Goal: Task Accomplishment & Management: Manage account settings

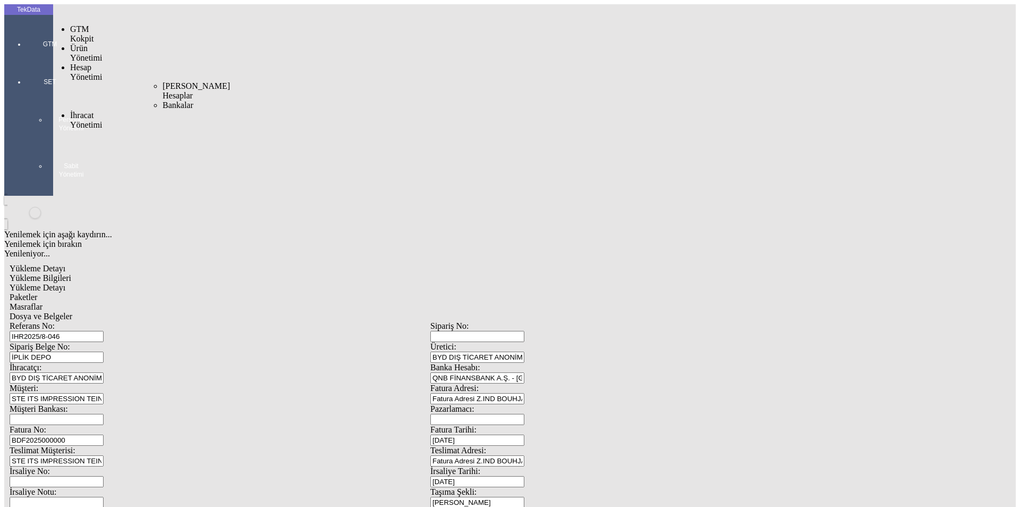
click at [76, 111] on span "İhracat Yönetimi" at bounding box center [86, 120] width 32 height 19
click at [163, 129] on span "Yüklemeler" at bounding box center [183, 133] width 40 height 9
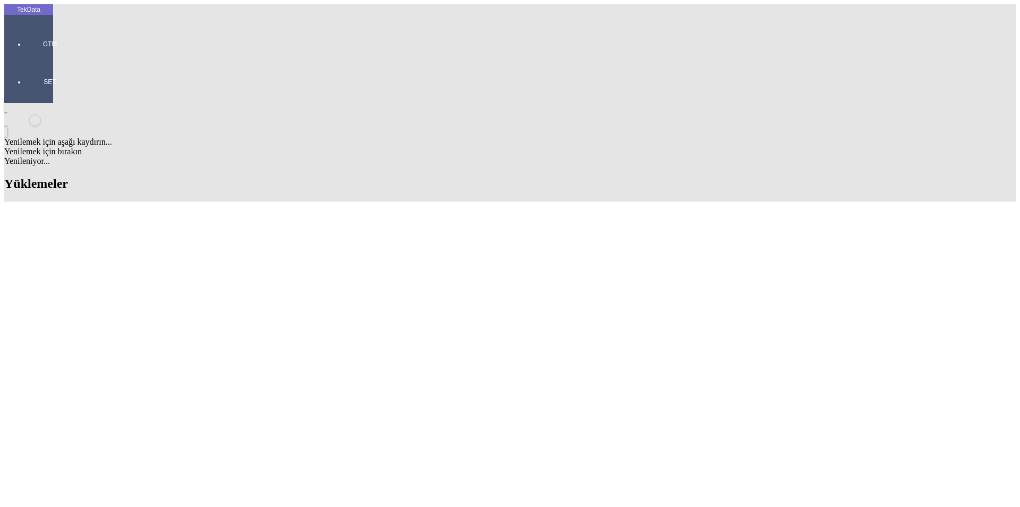
scroll to position [425, 0]
drag, startPoint x: 453, startPoint y: 176, endPoint x: 514, endPoint y: 178, distance: 61.7
copy td "BDF2025000000391"
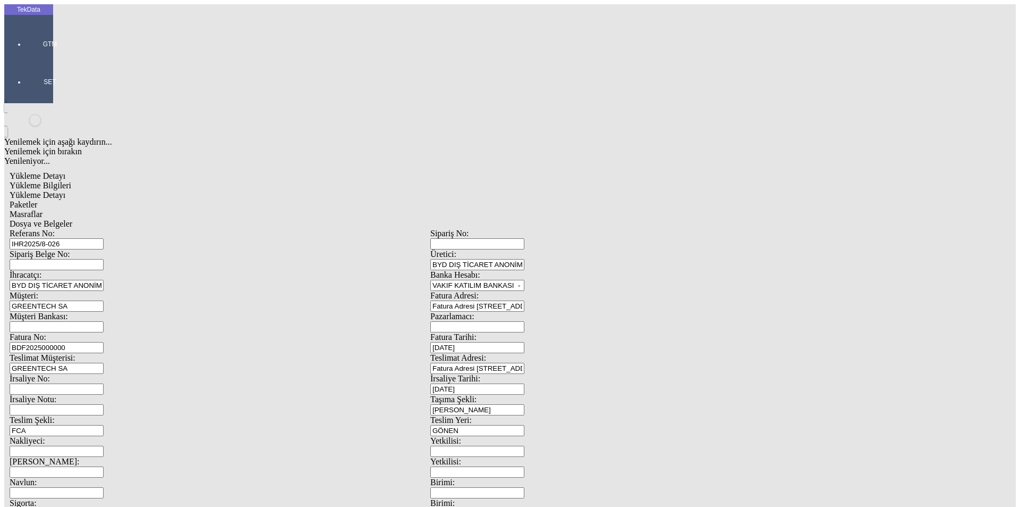
click at [104, 342] on input "BDF2025000000" at bounding box center [57, 347] width 94 height 11
drag, startPoint x: 939, startPoint y: 233, endPoint x: 123, endPoint y: 181, distance: 818.0
click at [123, 332] on div "Fatura No: BDF2025000000" at bounding box center [220, 342] width 421 height 21
paste input "391"
type input "BDF2025000000392"
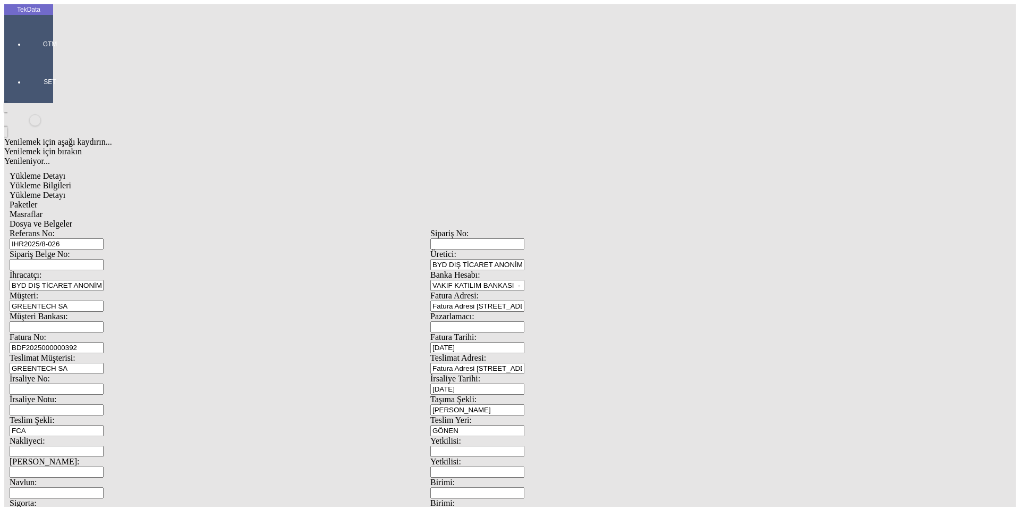
scroll to position [91, 0]
click at [165, 181] on div "Yükleme Bilgileri Yükleme Detayı Paketler Masraflar Dosya ve Belgeler Referans …" at bounding box center [431, 477] width 842 height 593
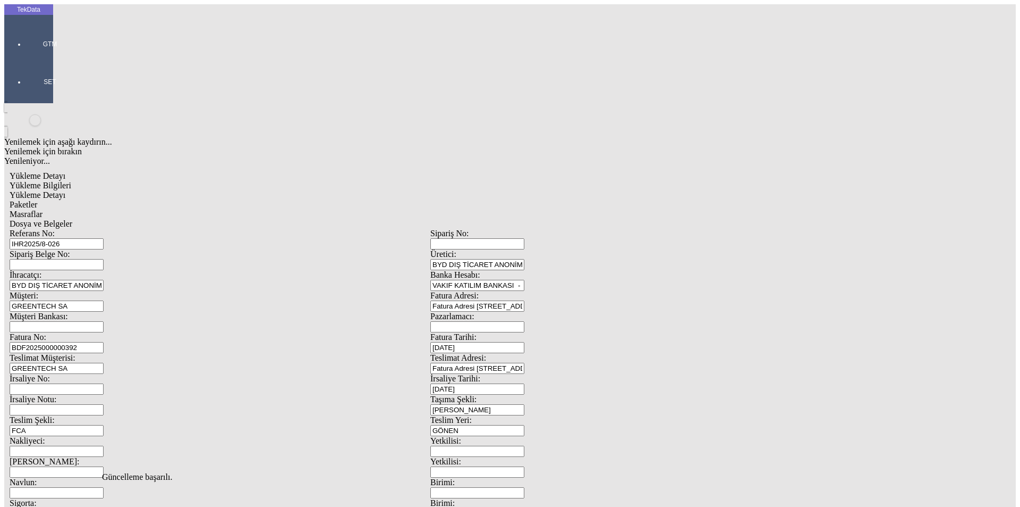
click at [65, 190] on span "Yükleme Detayı" at bounding box center [38, 194] width 56 height 9
click at [37, 200] on span "Paketler" at bounding box center [24, 204] width 28 height 9
click at [43, 209] on span "Masraflar" at bounding box center [26, 213] width 33 height 9
click at [72, 219] on span "Dosya ve Belgeler" at bounding box center [41, 223] width 63 height 9
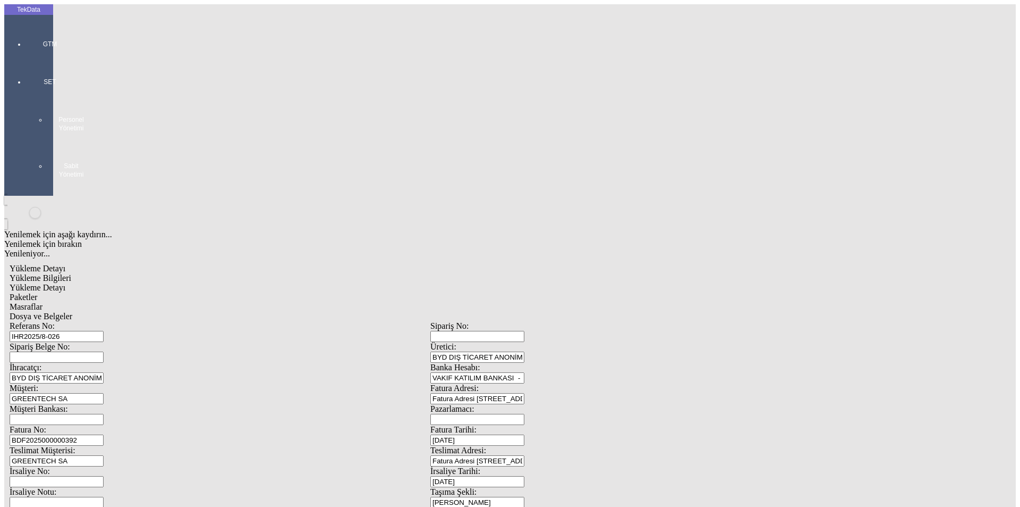
click at [72, 311] on span "Dosya ve Belgeler" at bounding box center [41, 315] width 63 height 9
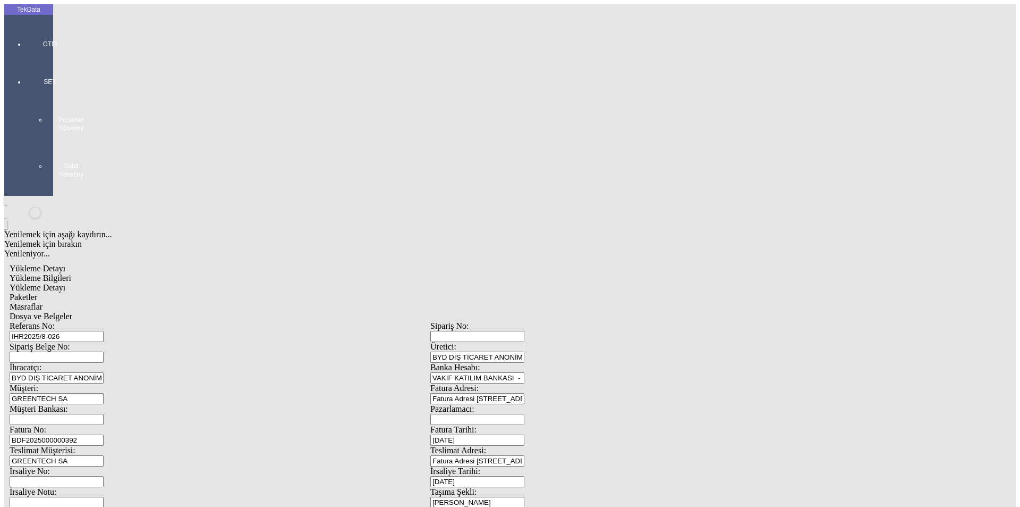
click at [71, 273] on span "Yükleme Bilgileri" at bounding box center [41, 277] width 62 height 9
drag, startPoint x: 111, startPoint y: 74, endPoint x: 63, endPoint y: 75, distance: 47.3
drag, startPoint x: 228, startPoint y: 173, endPoint x: 138, endPoint y: 173, distance: 90.4
click at [138, 425] on div "Fatura No: BDF2025000000392" at bounding box center [220, 435] width 421 height 21
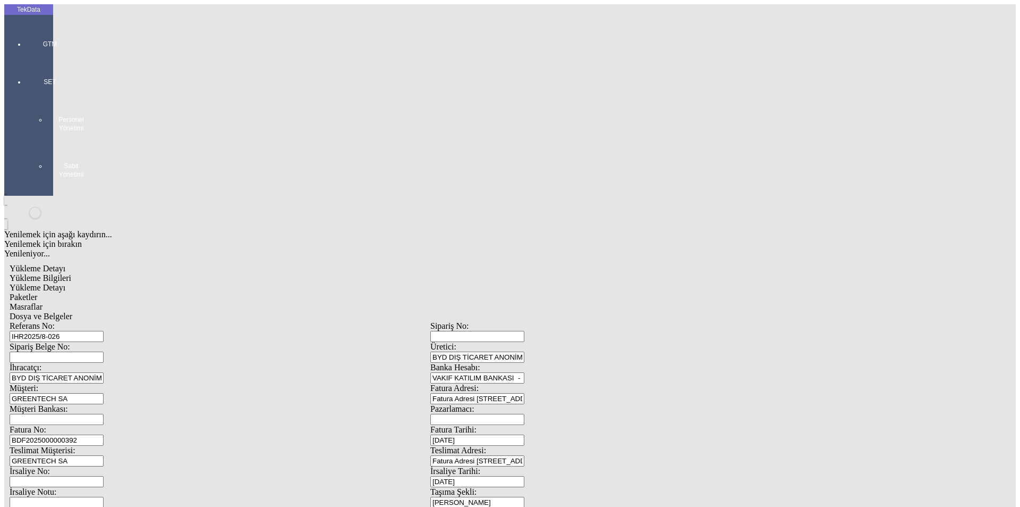
drag, startPoint x: 210, startPoint y: 85, endPoint x: 199, endPoint y: 82, distance: 11.0
click at [199, 321] on div "Referans No: IHR2025/8-026" at bounding box center [220, 331] width 421 height 21
drag, startPoint x: 202, startPoint y: 79, endPoint x: 52, endPoint y: 84, distance: 151.0
